Goal: Register for event/course

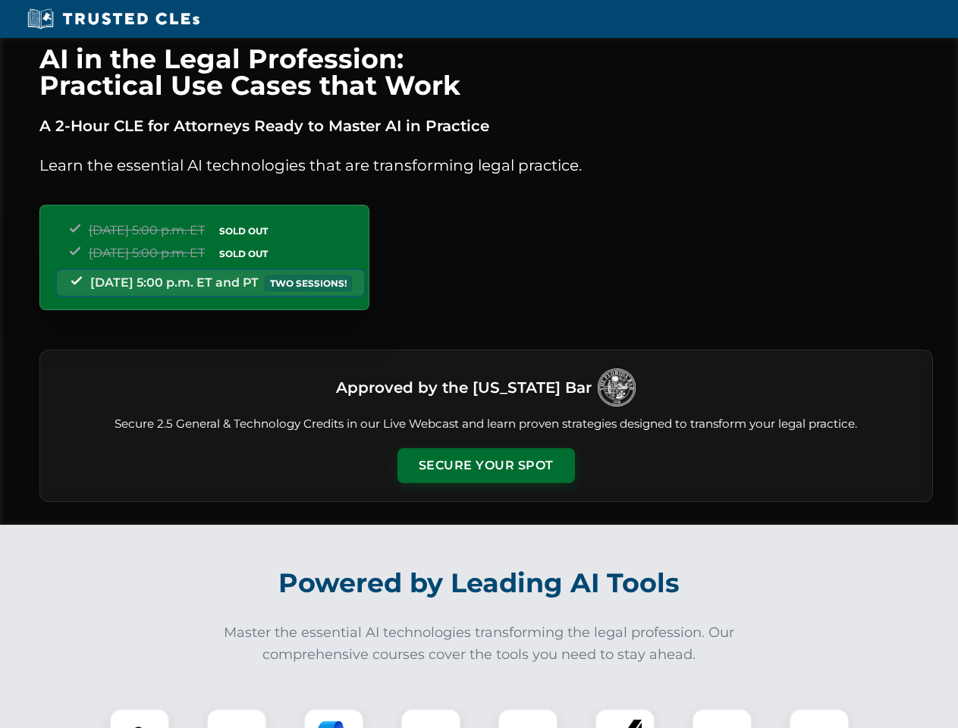
click at [485, 466] on button "Secure Your Spot" at bounding box center [485, 465] width 177 height 35
click at [140, 718] on img at bounding box center [140, 739] width 44 height 44
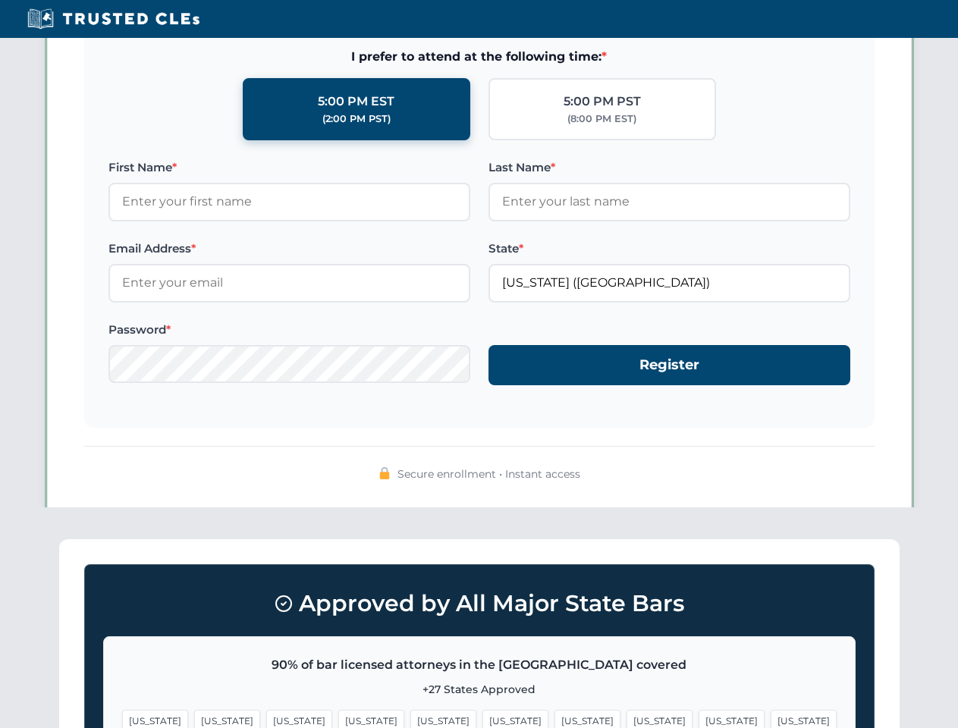
click at [554, 718] on span "[US_STATE]" at bounding box center [587, 721] width 66 height 22
click at [699, 718] on span "[US_STATE]" at bounding box center [732, 721] width 66 height 22
